Goal: Task Accomplishment & Management: Use online tool/utility

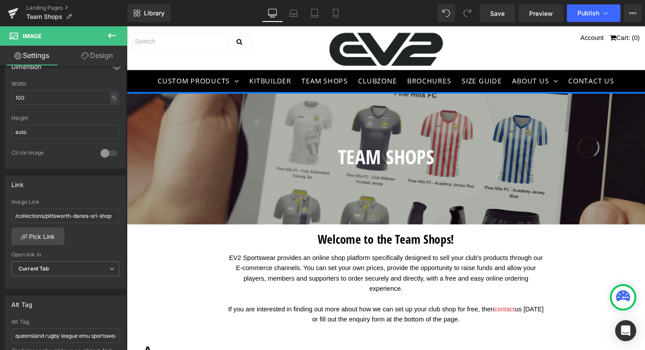
scroll to position [2510, 0]
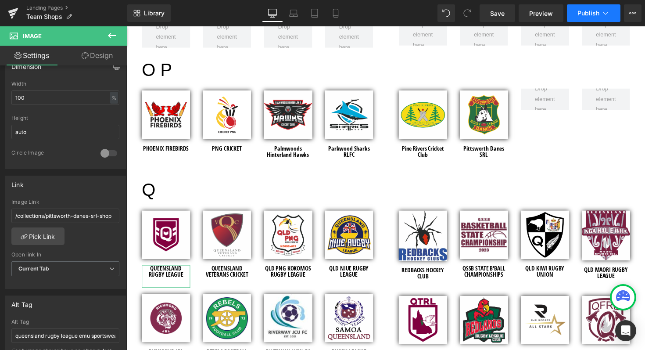
click at [590, 11] on span "Publish" at bounding box center [588, 13] width 22 height 7
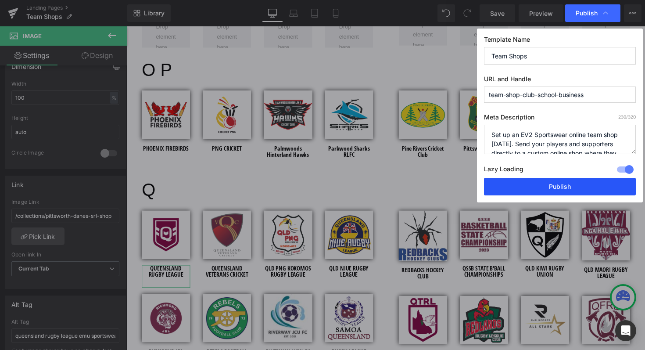
click at [563, 190] on button "Publish" at bounding box center [560, 187] width 152 height 18
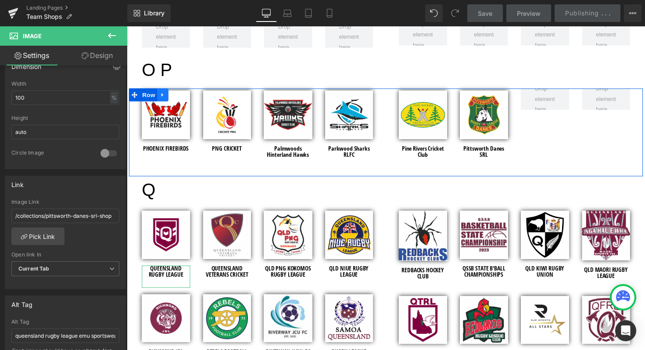
click at [161, 94] on icon at bounding box center [164, 96] width 6 height 7
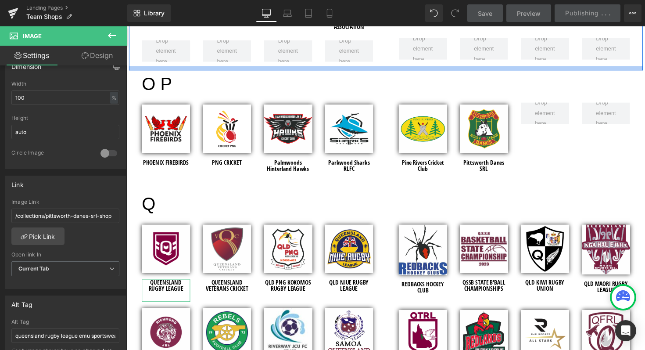
scroll to position [2506, 0]
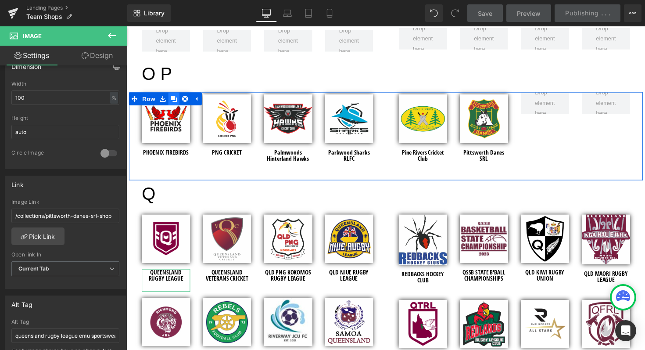
click at [176, 99] on icon at bounding box center [175, 100] width 6 height 7
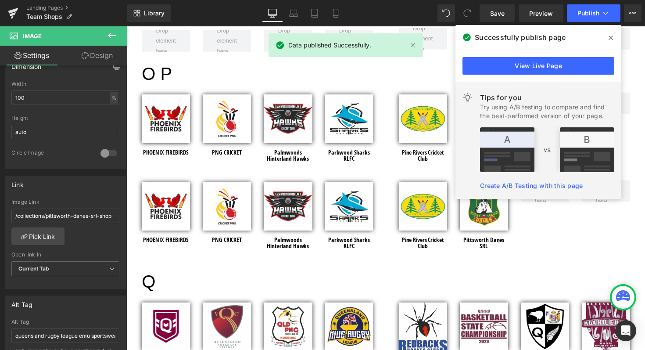
click at [613, 38] on icon at bounding box center [611, 37] width 4 height 7
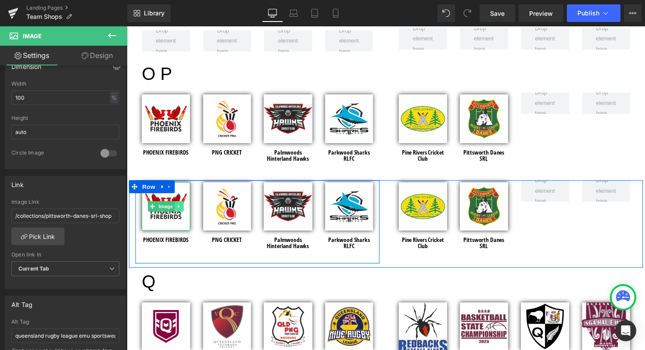
click at [179, 210] on icon at bounding box center [179, 210] width 1 height 3
click at [184, 210] on icon at bounding box center [185, 210] width 5 height 5
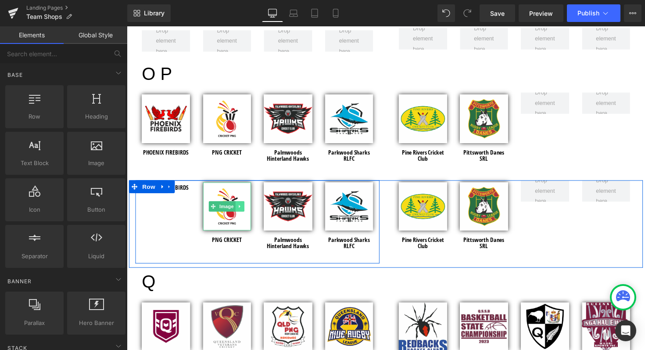
click at [242, 209] on icon at bounding box center [242, 210] width 1 height 3
click at [247, 209] on icon at bounding box center [247, 210] width 5 height 5
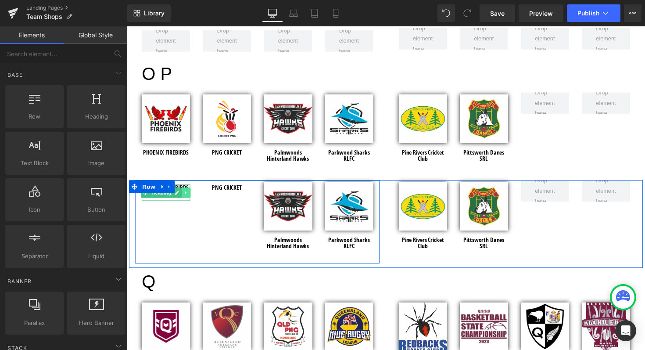
click at [185, 194] on icon at bounding box center [187, 196] width 5 height 5
click at [190, 197] on icon at bounding box center [192, 196] width 5 height 5
click at [249, 197] on icon at bounding box center [249, 196] width 1 height 3
click at [254, 194] on icon at bounding box center [254, 196] width 5 height 5
click at [303, 208] on icon at bounding box center [305, 210] width 5 height 5
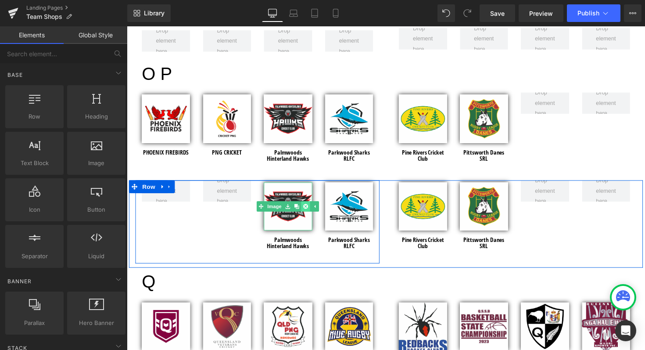
click at [308, 208] on icon at bounding box center [310, 210] width 5 height 5
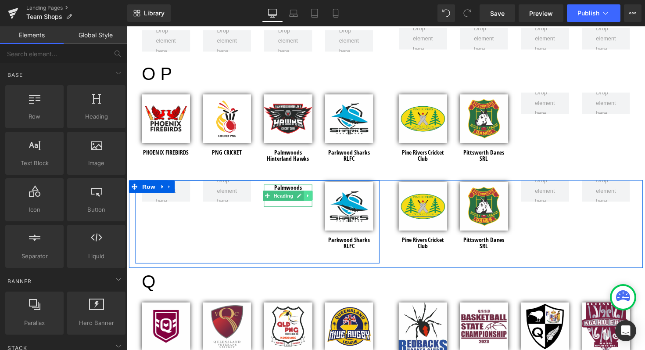
click at [312, 199] on icon at bounding box center [312, 199] width 5 height 5
click at [315, 200] on icon at bounding box center [317, 199] width 5 height 5
click at [366, 208] on icon at bounding box center [367, 210] width 5 height 5
click at [370, 207] on link at bounding box center [372, 210] width 9 height 11
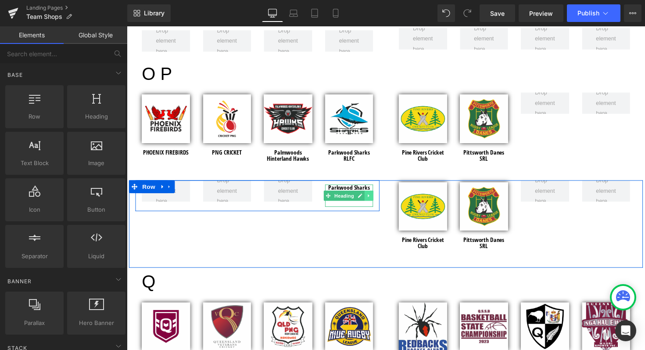
click at [374, 199] on icon at bounding box center [375, 199] width 5 height 5
click at [377, 198] on icon at bounding box center [379, 199] width 5 height 5
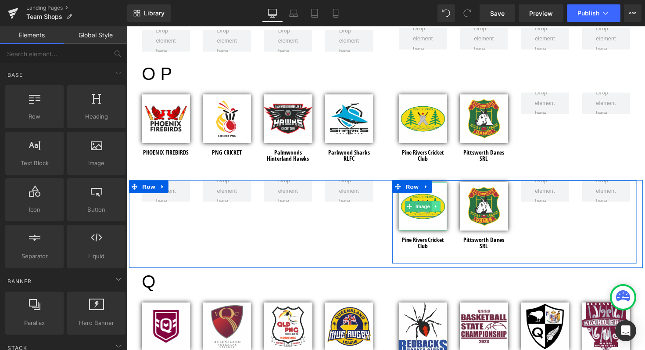
click at [441, 212] on icon at bounding box center [443, 210] width 5 height 5
click at [446, 212] on icon at bounding box center [448, 210] width 5 height 5
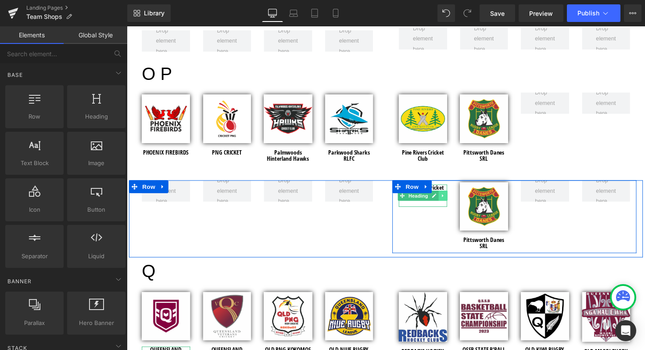
click at [448, 198] on icon at bounding box center [450, 199] width 5 height 5
click at [453, 197] on icon at bounding box center [455, 199] width 5 height 5
click at [505, 210] on icon at bounding box center [505, 210] width 1 height 3
click at [508, 210] on icon at bounding box center [510, 210] width 5 height 5
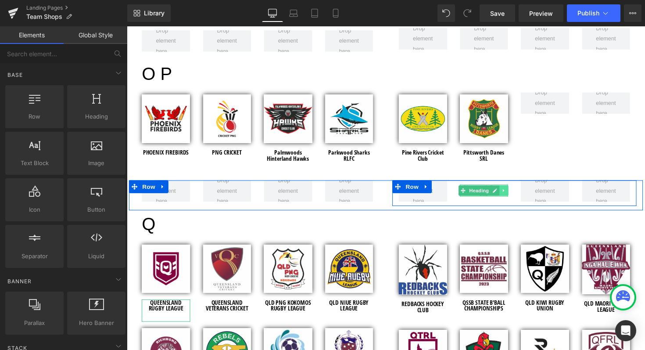
click at [512, 194] on icon at bounding box center [512, 194] width 1 height 3
click at [516, 194] on icon at bounding box center [518, 194] width 5 height 5
click at [504, 11] on span "Save" at bounding box center [497, 13] width 14 height 9
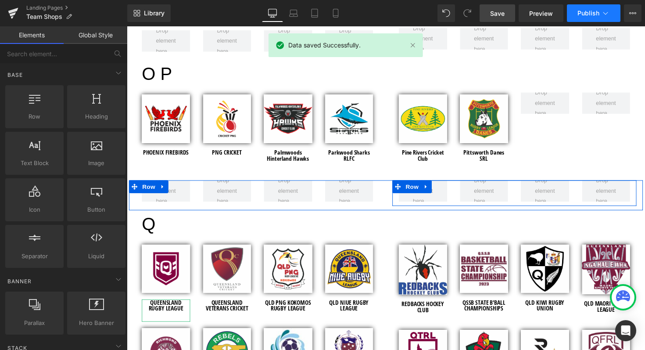
click at [592, 14] on span "Publish" at bounding box center [588, 13] width 22 height 7
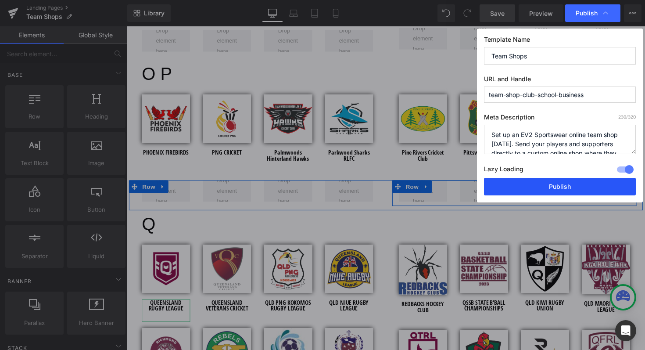
drag, startPoint x: 560, startPoint y: 189, endPoint x: 283, endPoint y: 88, distance: 294.7
click at [560, 189] on button "Publish" at bounding box center [560, 187] width 152 height 18
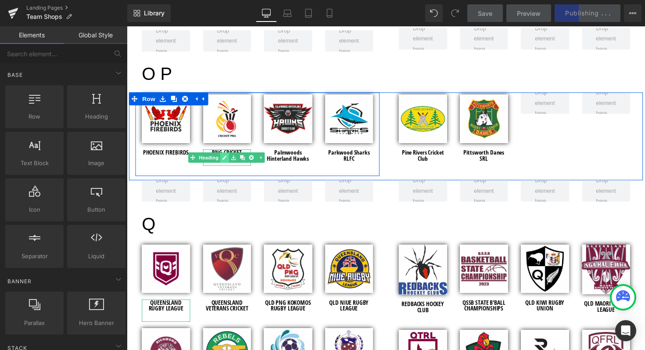
click at [225, 159] on icon at bounding box center [227, 160] width 4 height 4
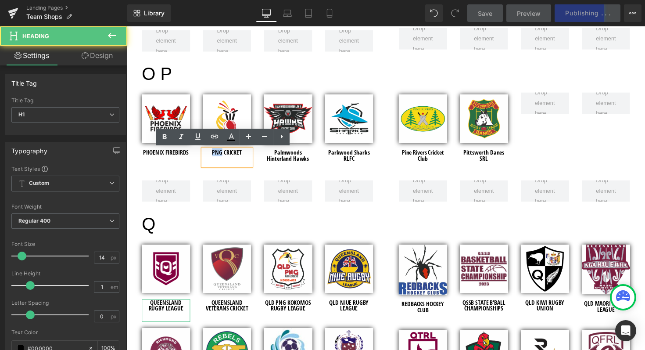
click at [209, 156] on h1 "PNG CRICKET" at bounding box center [230, 155] width 50 height 6
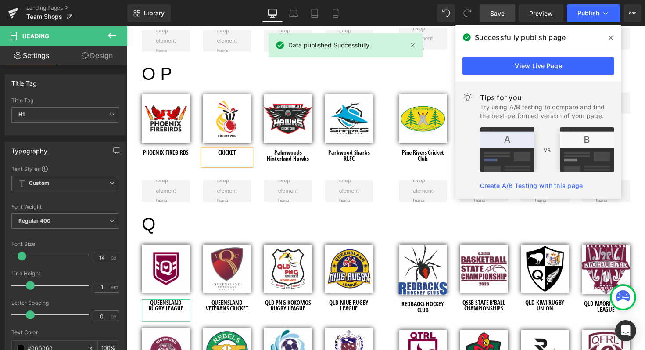
click at [237, 155] on h1 "CRICKET" at bounding box center [230, 155] width 50 height 6
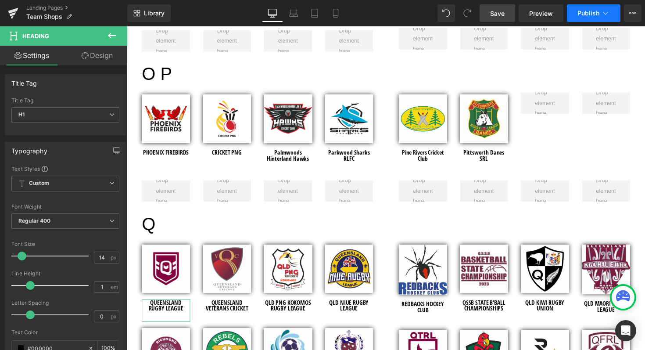
click at [588, 10] on span "Publish" at bounding box center [588, 13] width 22 height 7
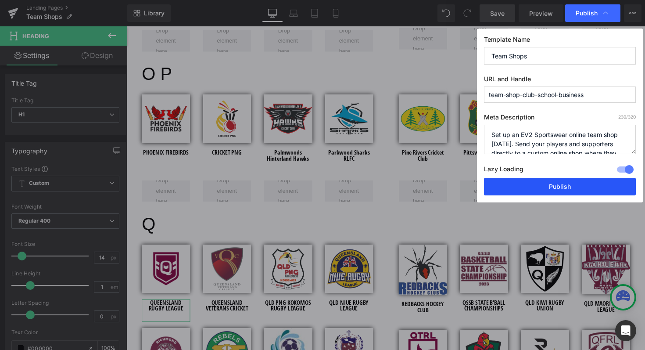
drag, startPoint x: 545, startPoint y: 187, endPoint x: 75, endPoint y: 89, distance: 479.2
click at [545, 186] on button "Publish" at bounding box center [560, 187] width 152 height 18
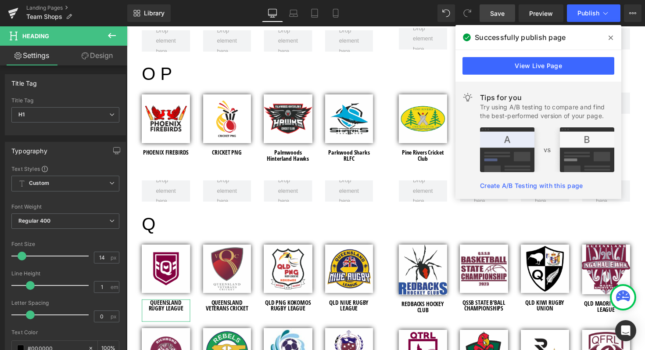
click at [611, 34] on span at bounding box center [611, 38] width 14 height 14
